Goal: Information Seeking & Learning: Find specific page/section

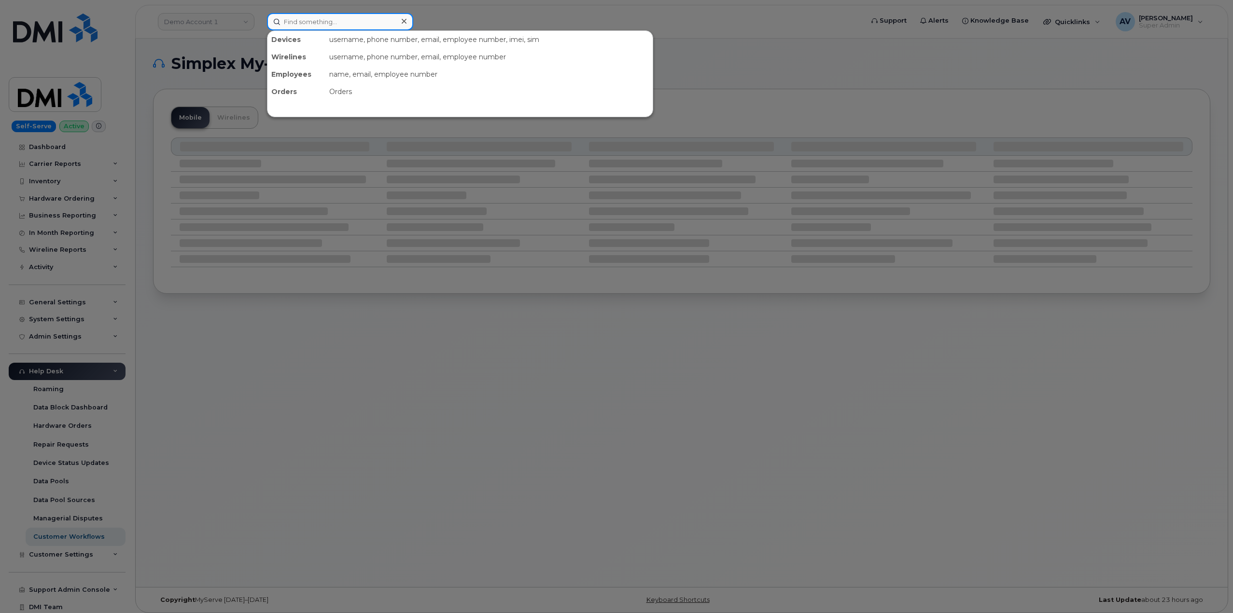
click at [370, 20] on input at bounding box center [340, 21] width 146 height 17
paste input "298990"
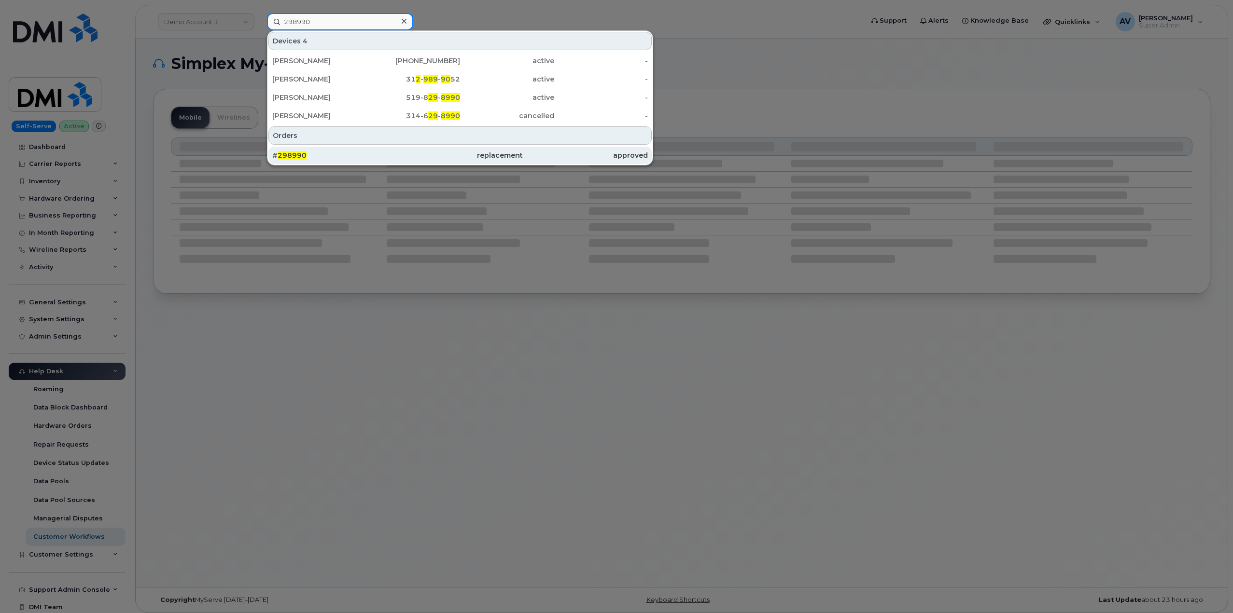
type input "298990"
click at [371, 153] on div "# 298990" at bounding box center [334, 156] width 125 height 10
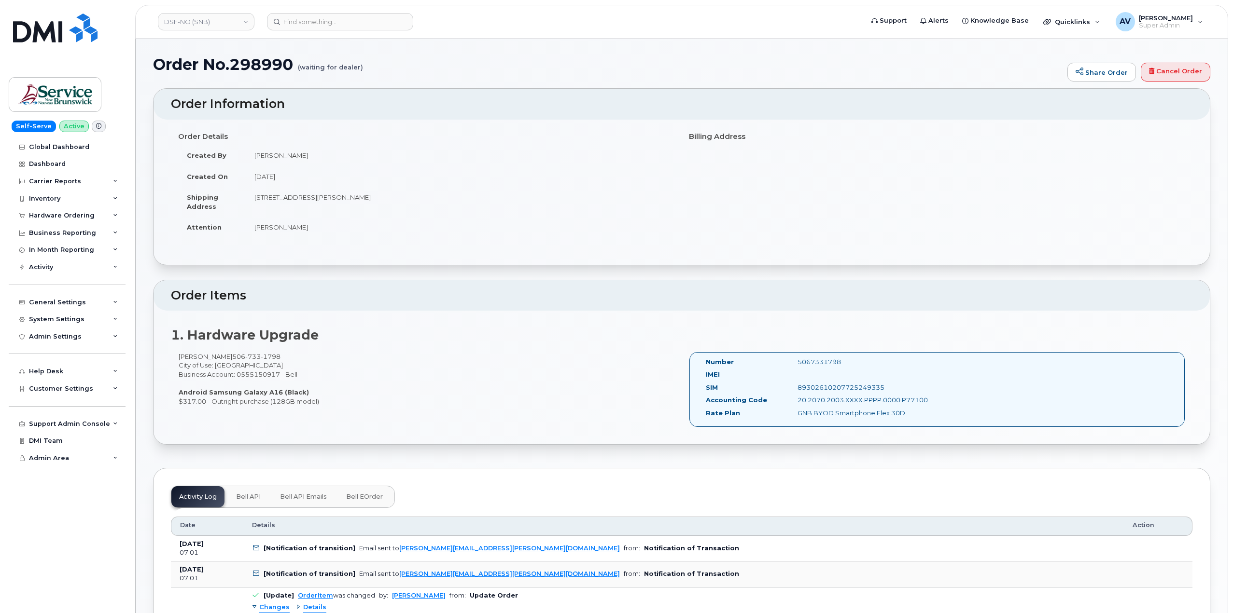
drag, startPoint x: 165, startPoint y: 104, endPoint x: 850, endPoint y: 361, distance: 731.9
copy div "Order Information Order Details Created By Marc-Andre Laforge Created On August…"
click at [307, 20] on input at bounding box center [340, 21] width 146 height 17
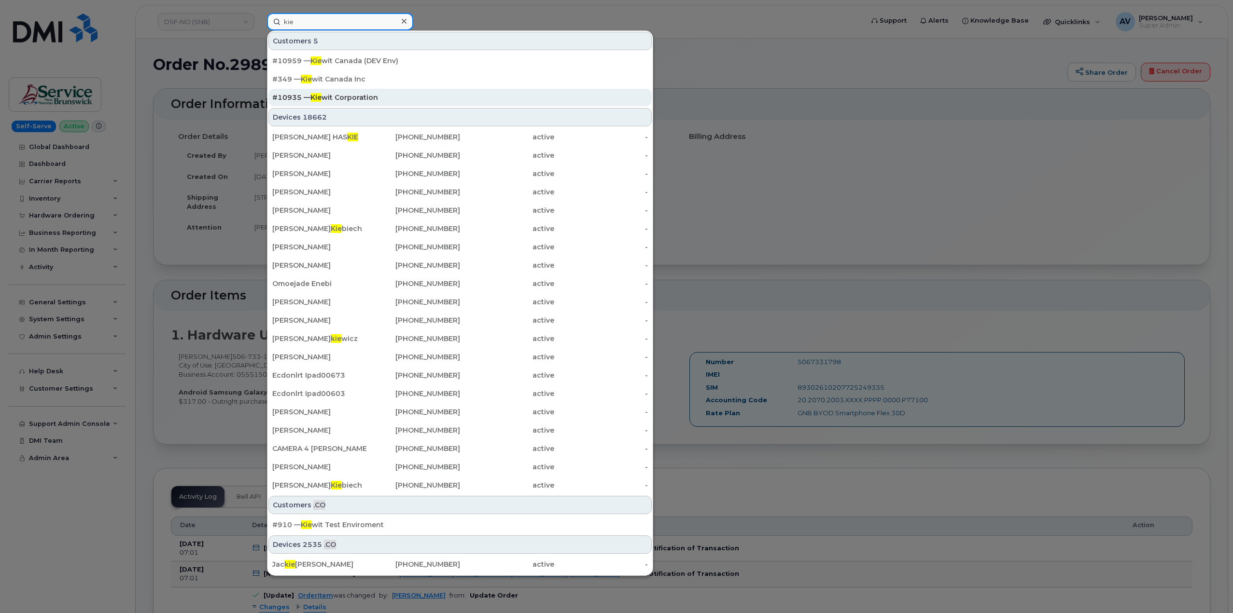
type input "kie"
click at [344, 94] on div "#10935 — Kie wit Corporation" at bounding box center [460, 98] width 376 height 10
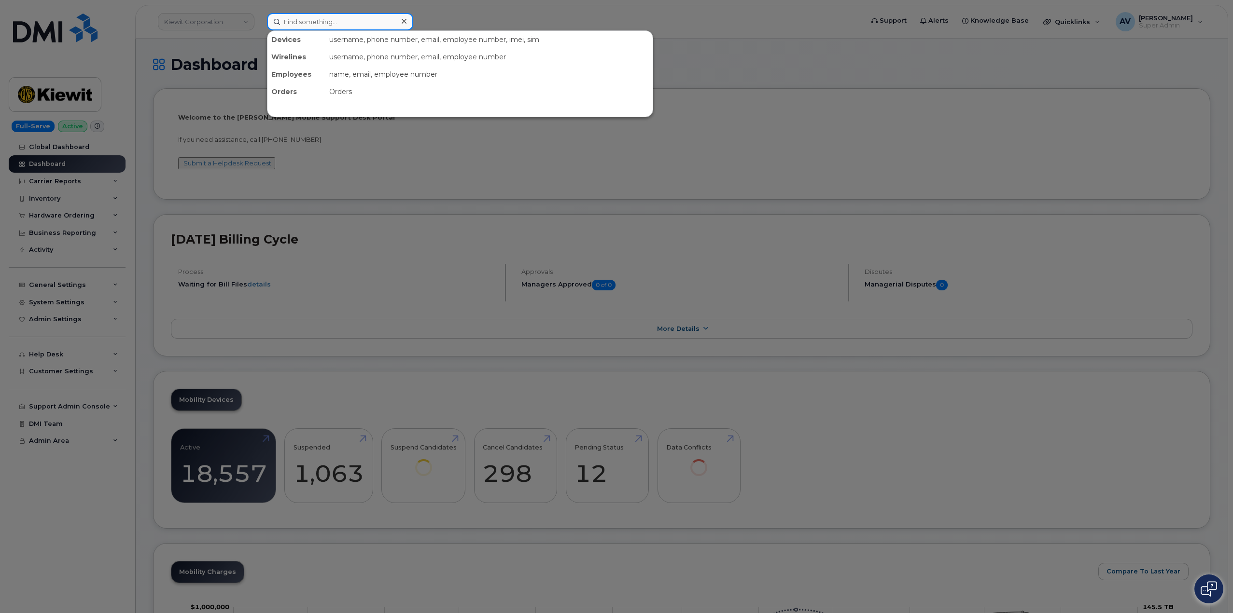
click at [320, 23] on input at bounding box center [340, 21] width 146 height 17
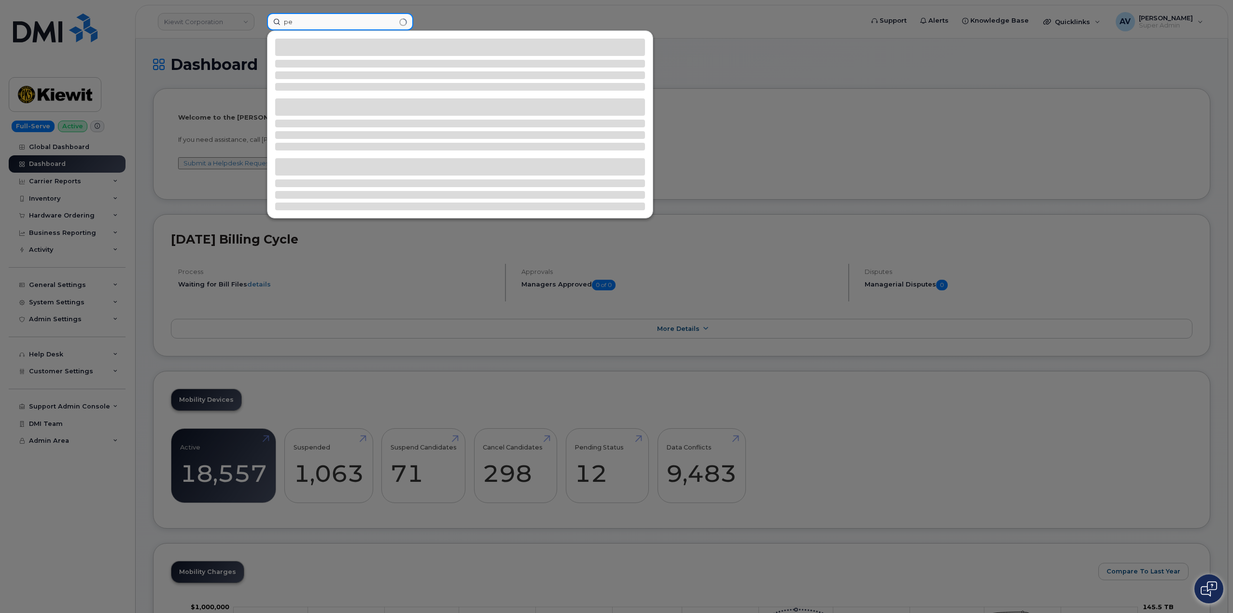
type input "p"
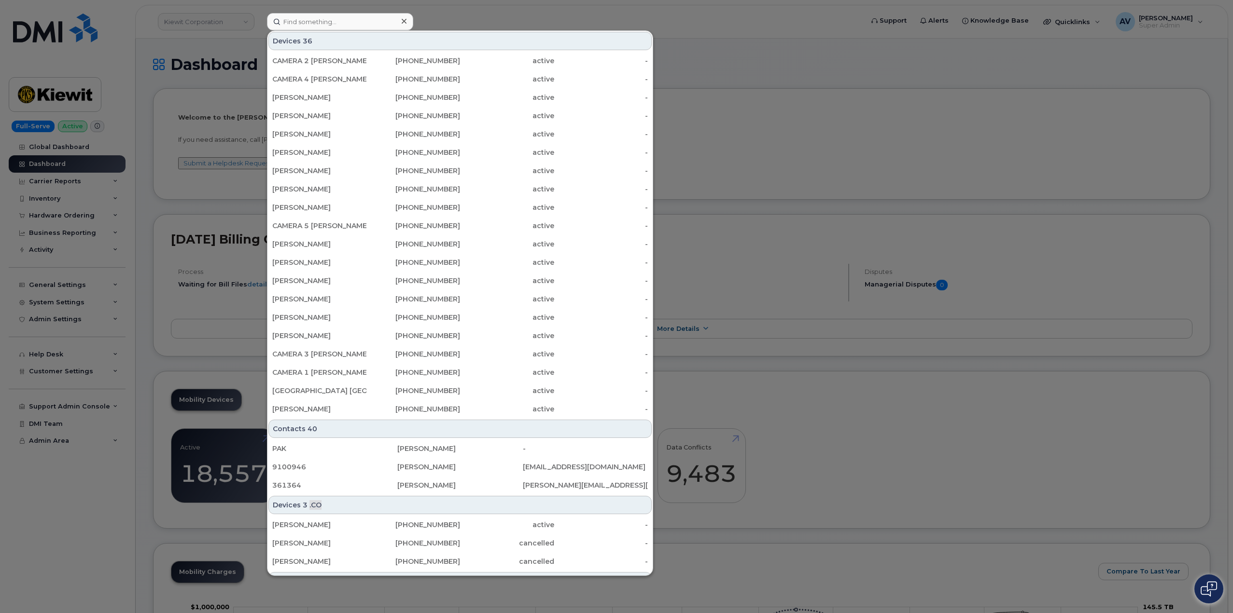
click at [763, 131] on div at bounding box center [616, 306] width 1233 height 613
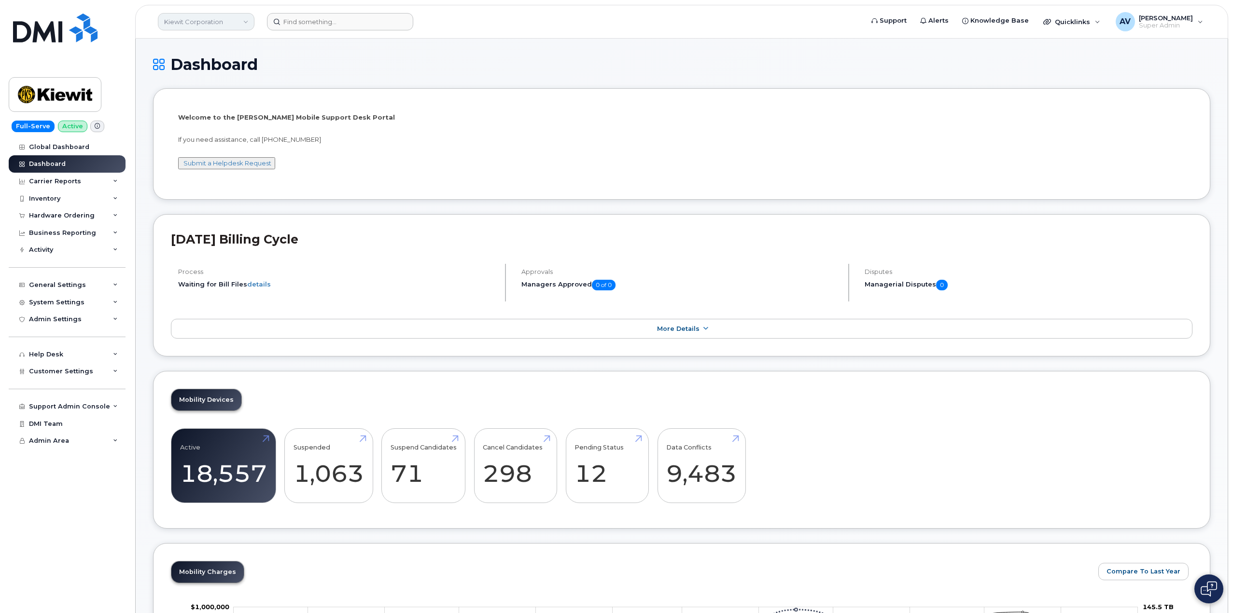
click at [213, 22] on link "Kiewit Corporation" at bounding box center [206, 21] width 97 height 17
click at [221, 43] on input at bounding box center [230, 46] width 126 height 17
type input "peterki"
click at [76, 214] on div "Hardware Ordering" at bounding box center [62, 216] width 66 height 8
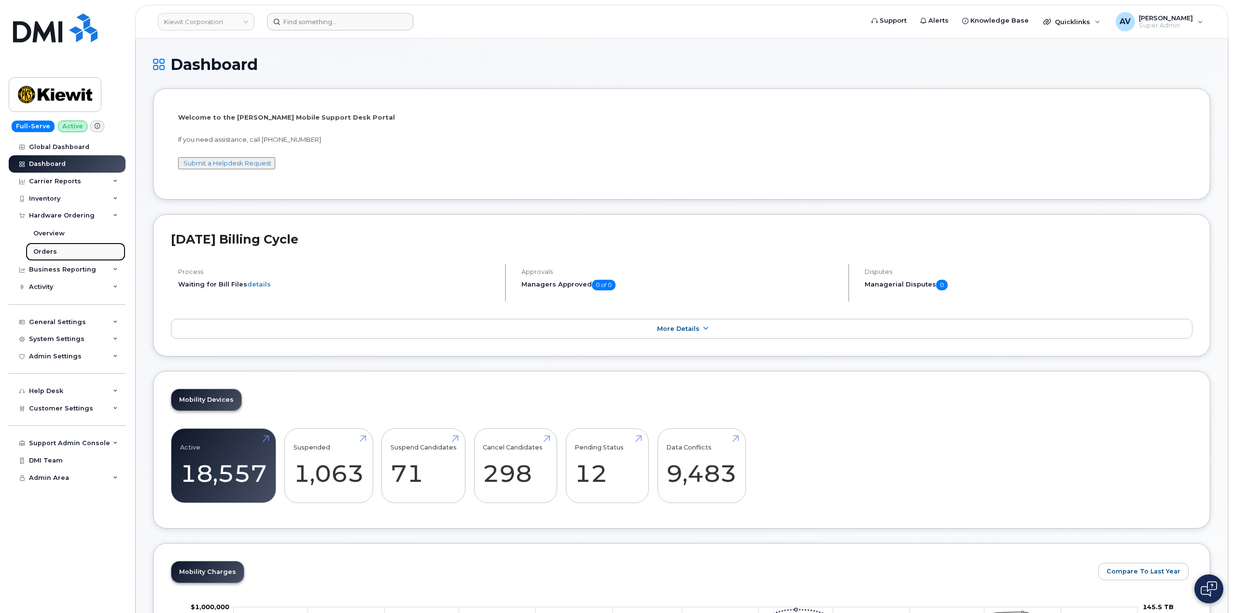
click at [60, 250] on link "Orders" at bounding box center [76, 252] width 100 height 18
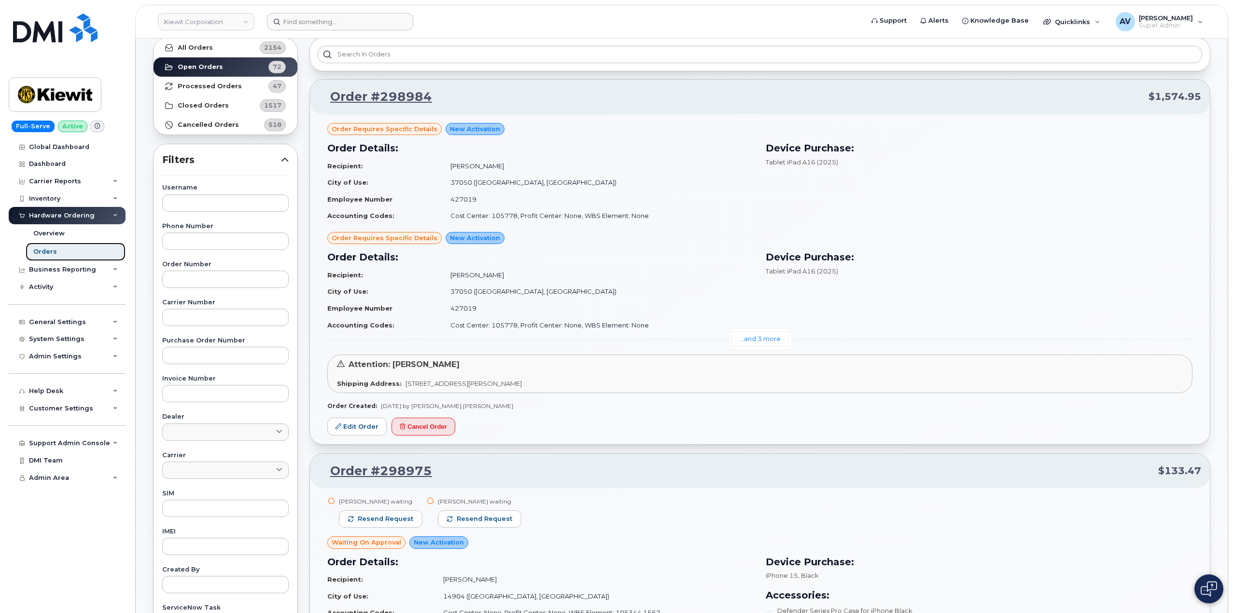
scroll to position [48, 0]
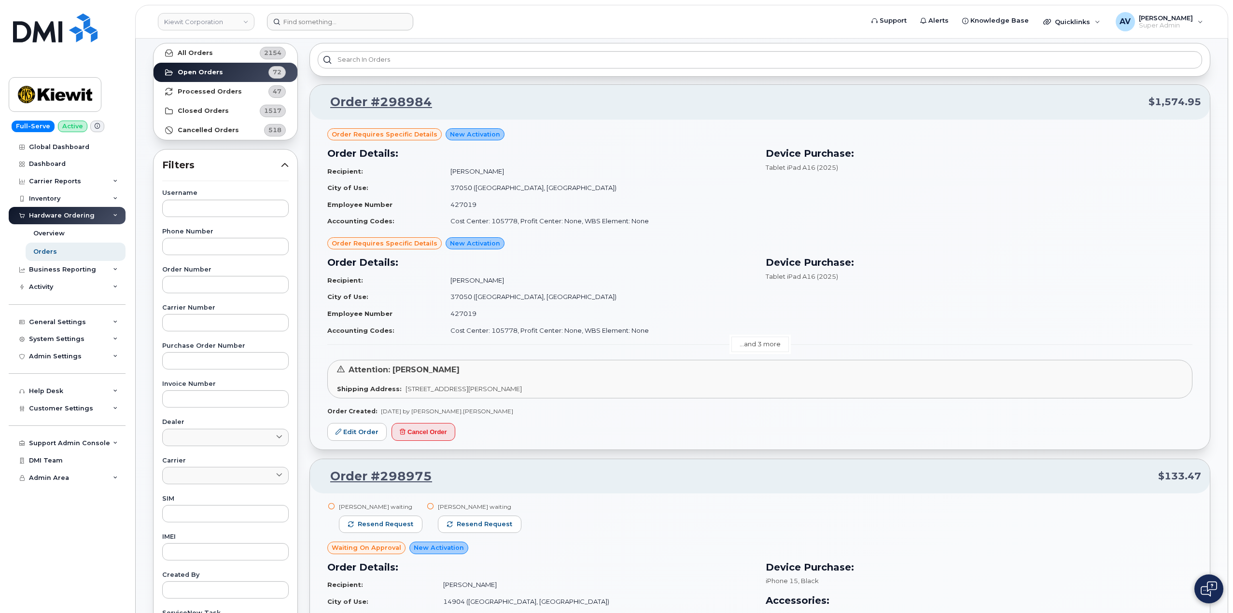
click at [760, 347] on link "...and 3 more" at bounding box center [759, 344] width 57 height 15
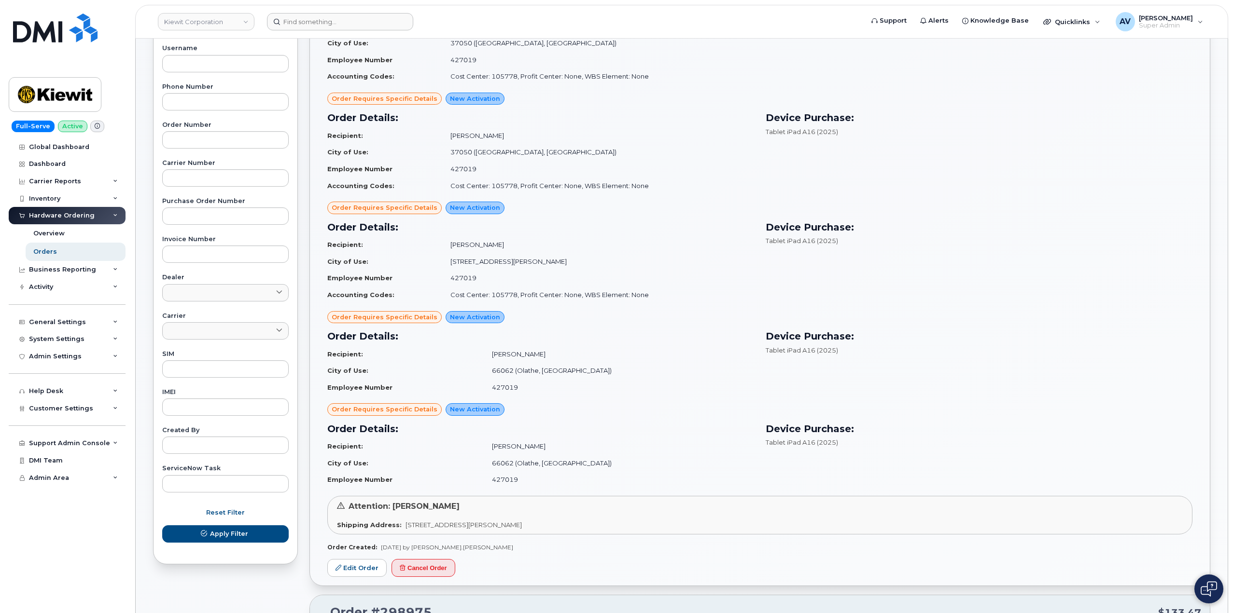
scroll to position [0, 0]
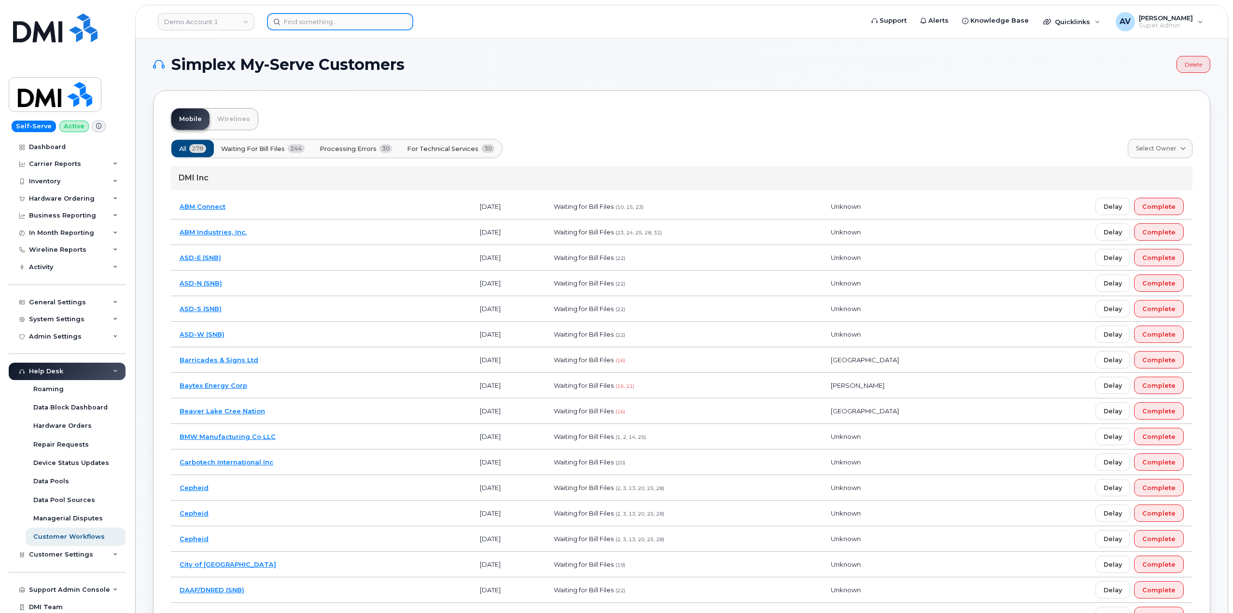
click at [347, 18] on input at bounding box center [340, 21] width 146 height 17
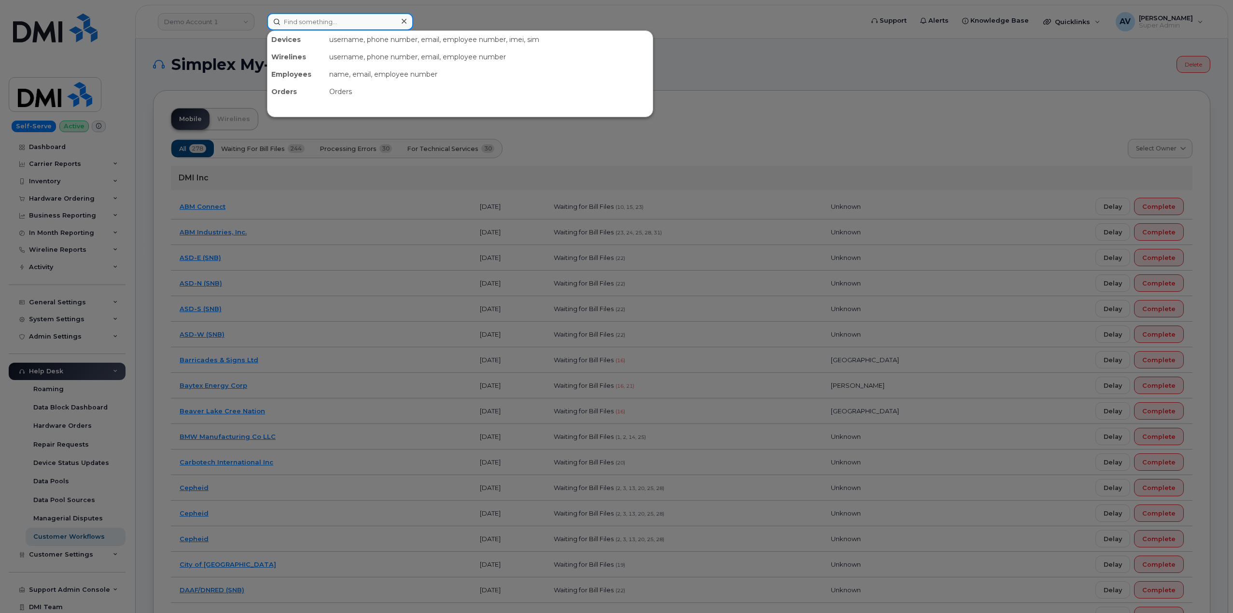
paste input "[PERSON_NAME]"
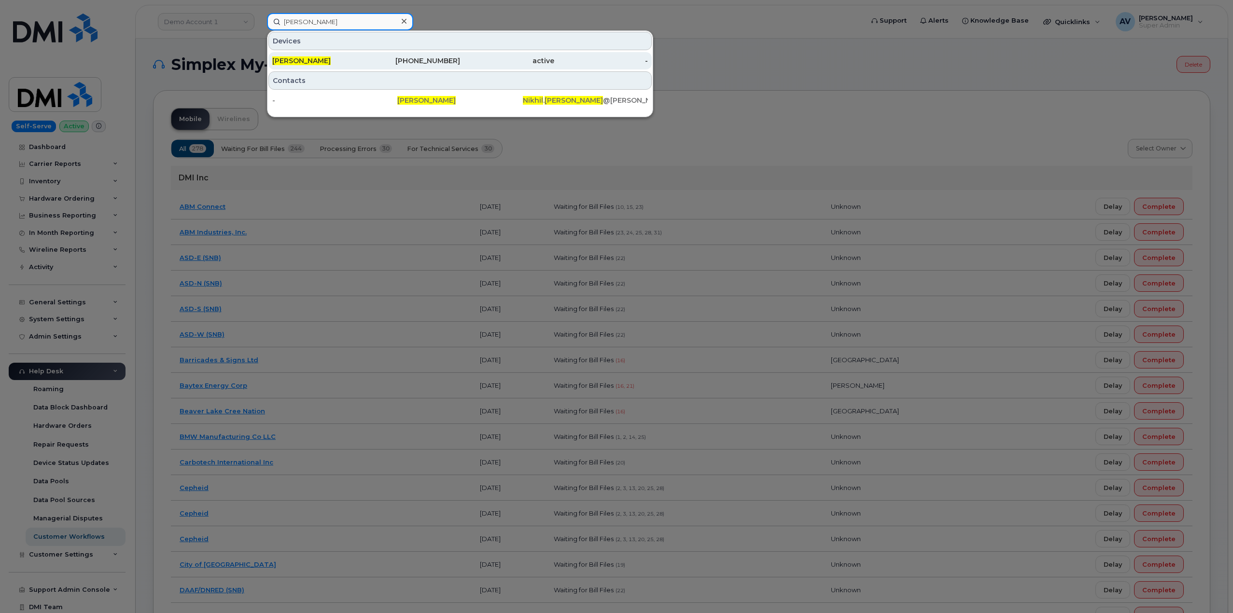
type input "[PERSON_NAME]"
click at [377, 58] on div "438-439-4580" at bounding box center [413, 61] width 94 height 10
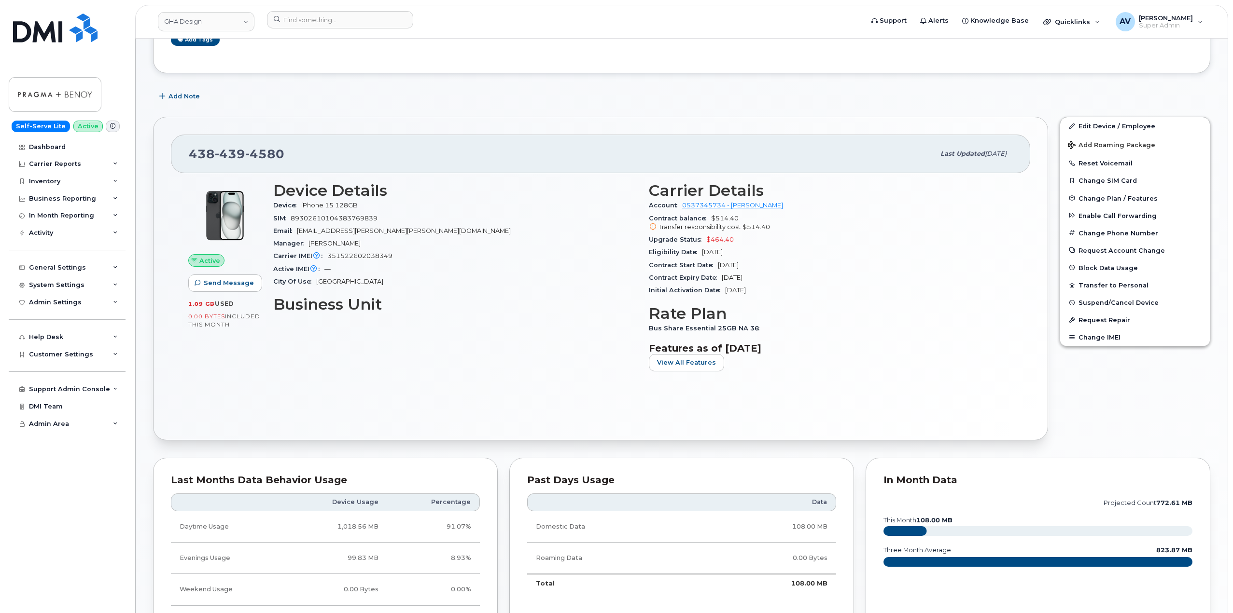
scroll to position [145, 0]
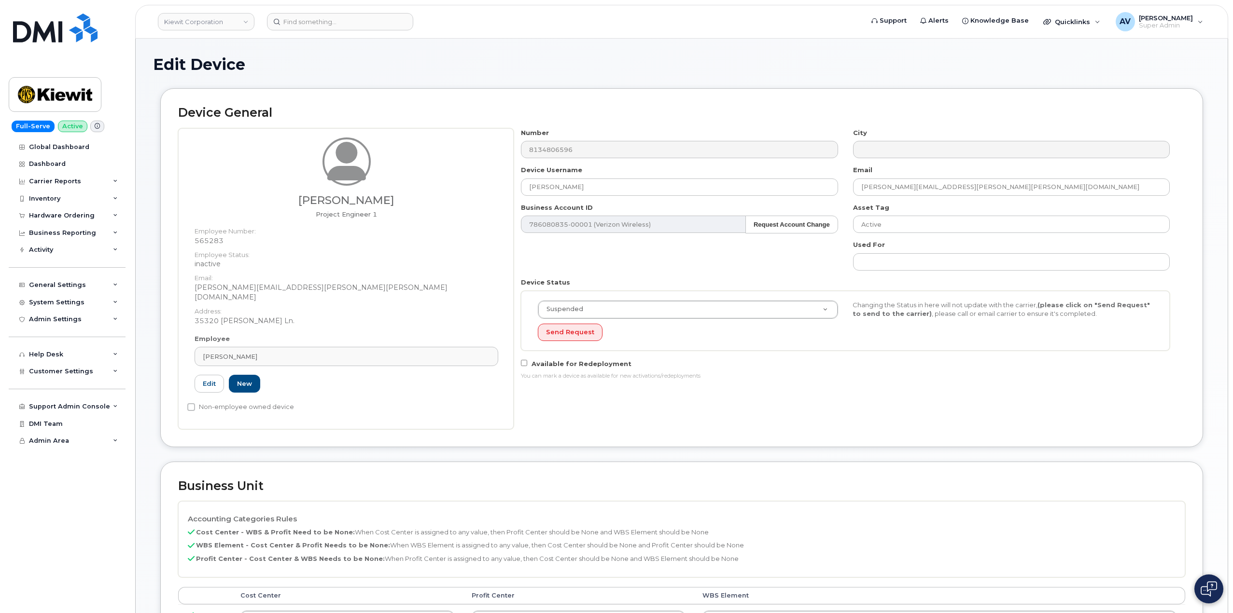
click at [344, 201] on h3 "Tommie Butler" at bounding box center [347, 201] width 304 height 12
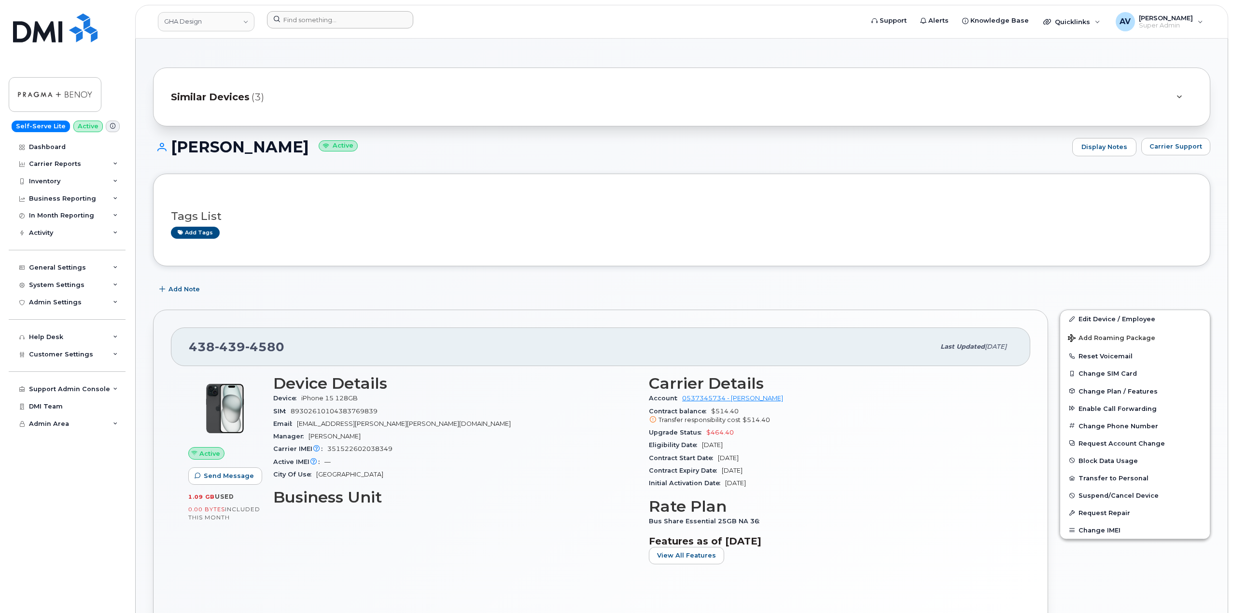
scroll to position [145, 0]
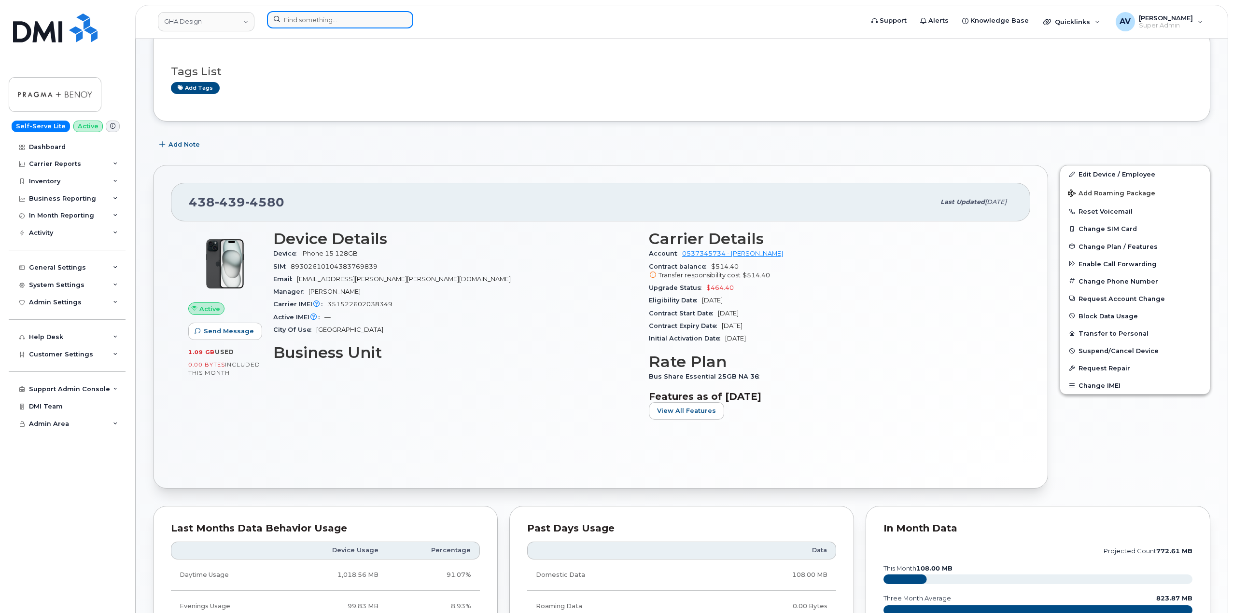
click at [322, 22] on input at bounding box center [340, 19] width 146 height 17
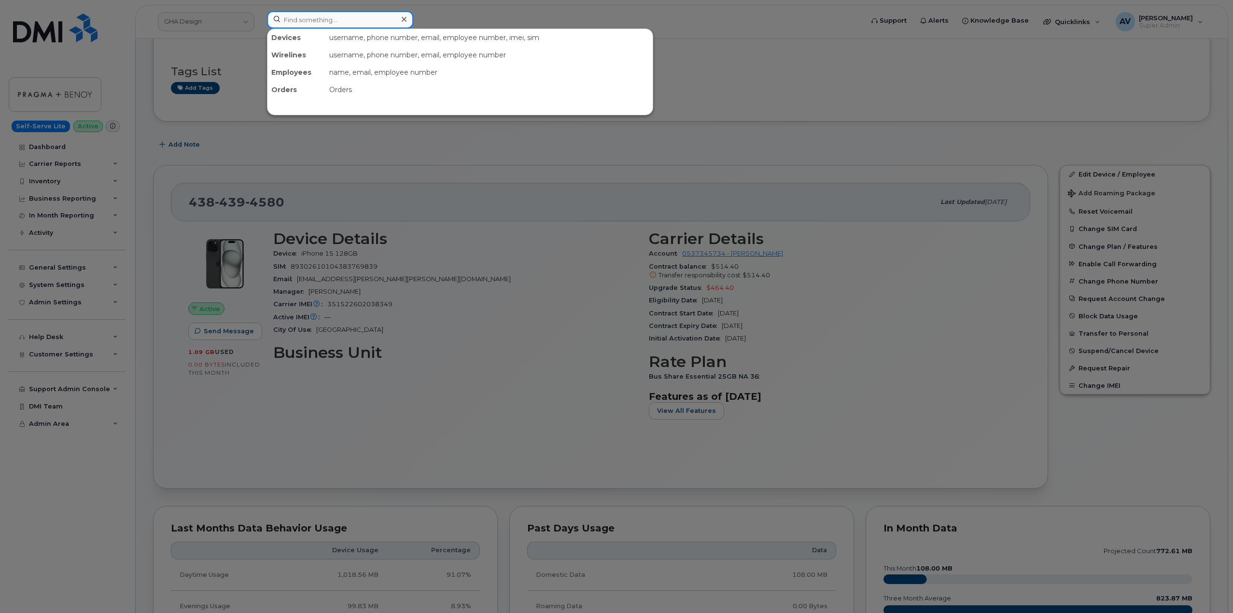
paste input "2507145846"
type input "2507145846"
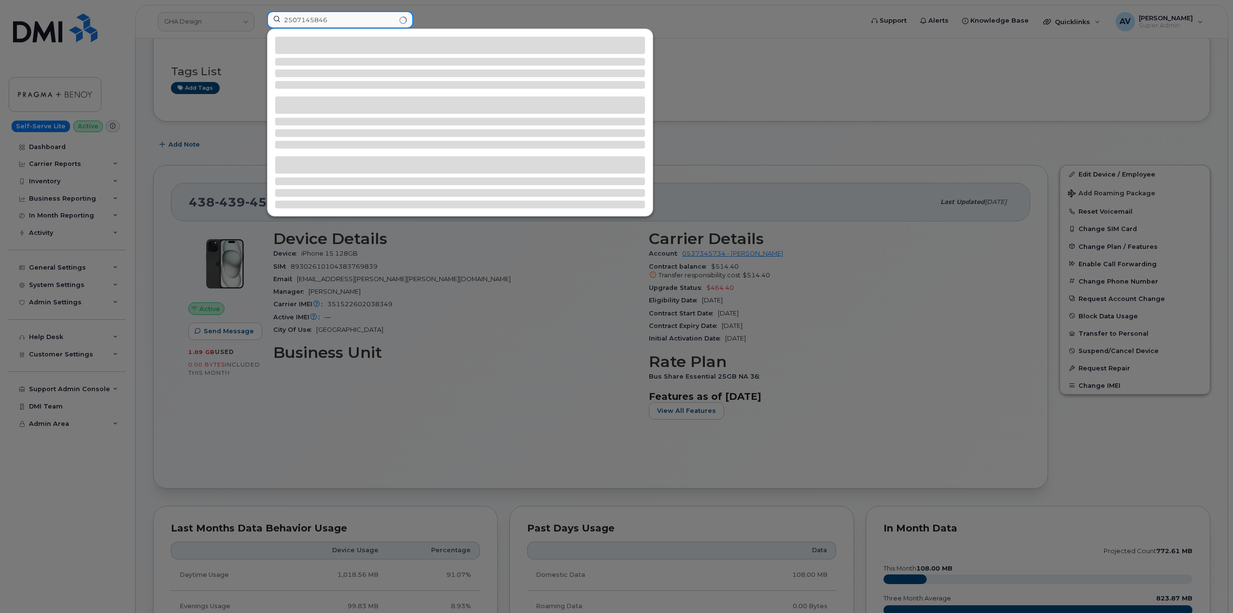
drag, startPoint x: 338, startPoint y: 22, endPoint x: 256, endPoint y: 10, distance: 82.9
click at [259, 11] on div "2507145846" at bounding box center [561, 21] width 605 height 21
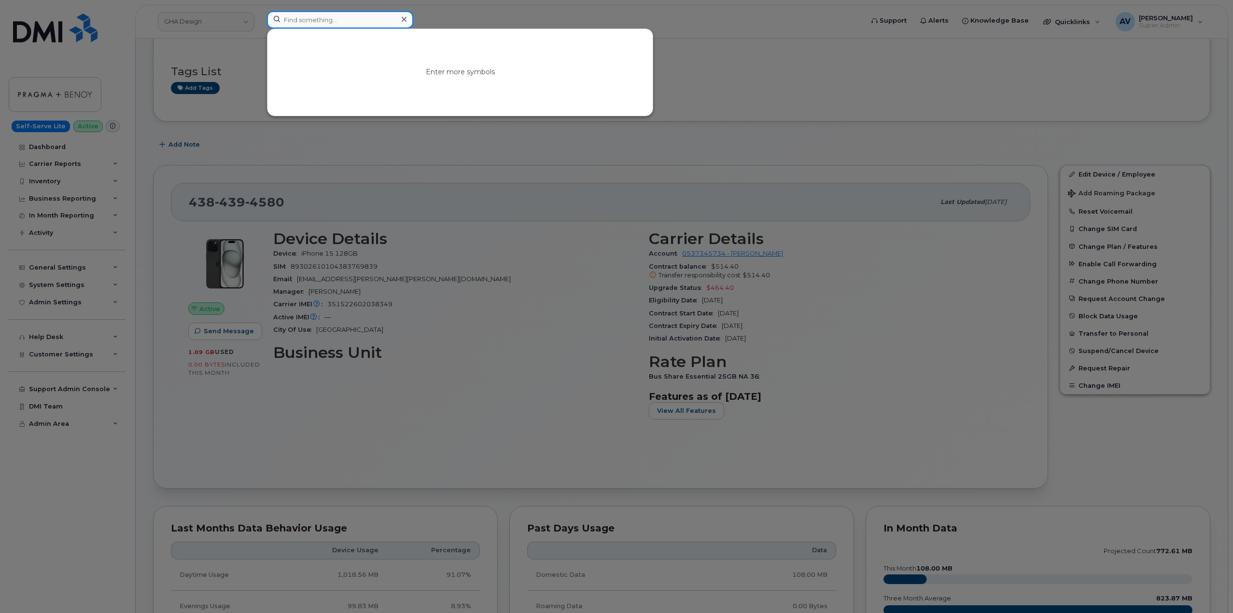
click at [343, 25] on input at bounding box center [340, 19] width 146 height 17
click at [344, 21] on input at bounding box center [340, 19] width 146 height 17
paste input "[PERSON_NAME]"
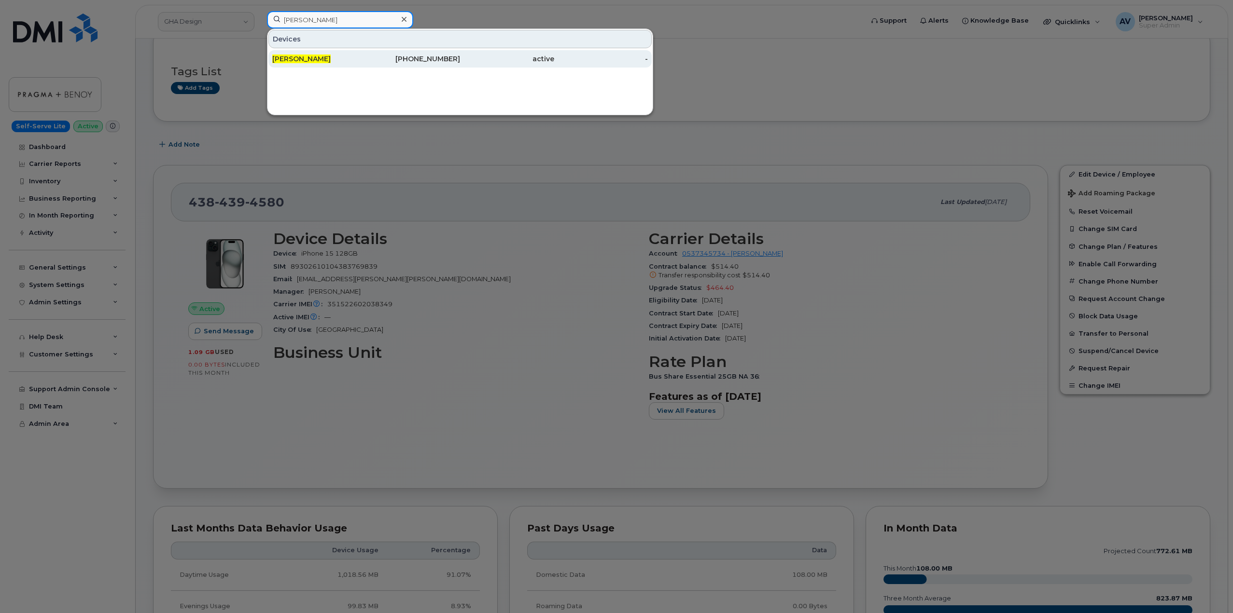
type input "[PERSON_NAME]"
click at [343, 58] on div "[PERSON_NAME]" at bounding box center [319, 59] width 94 height 10
